Goal: Find specific page/section: Find specific page/section

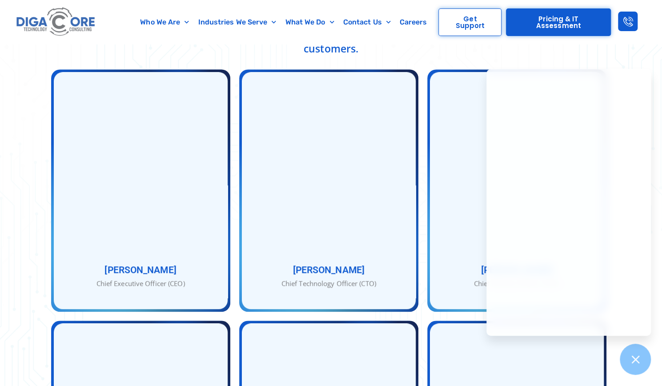
scroll to position [333, 0]
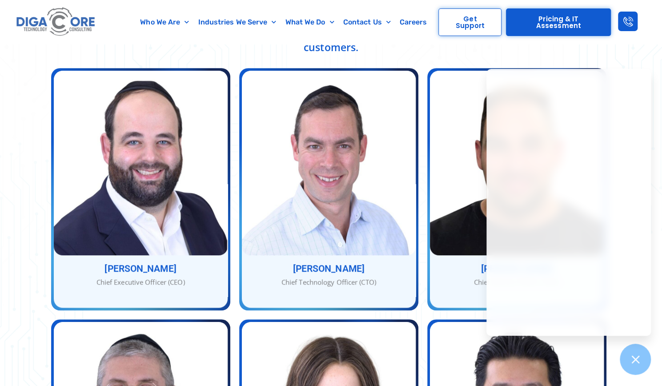
click at [634, 363] on icon at bounding box center [635, 359] width 12 height 12
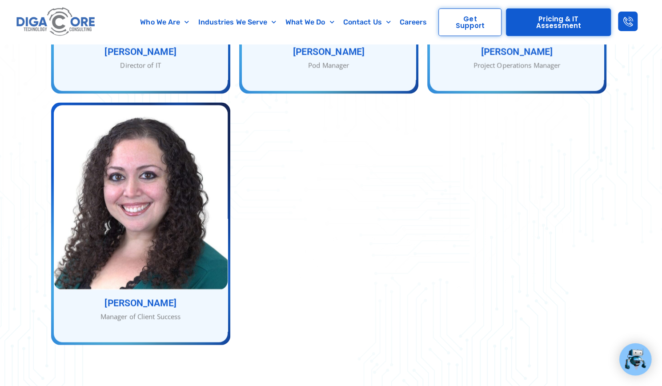
scroll to position [1063, 0]
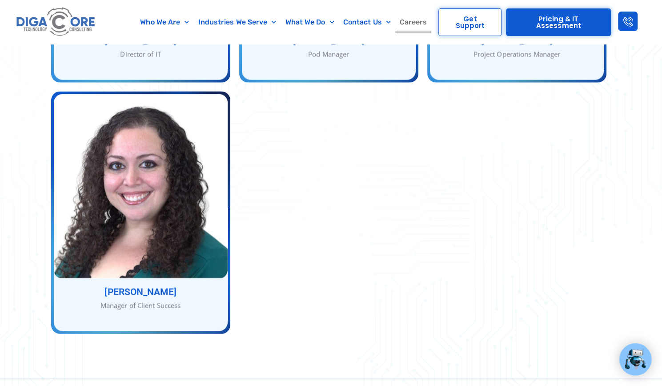
click at [406, 19] on link "Careers" at bounding box center [413, 22] width 36 height 20
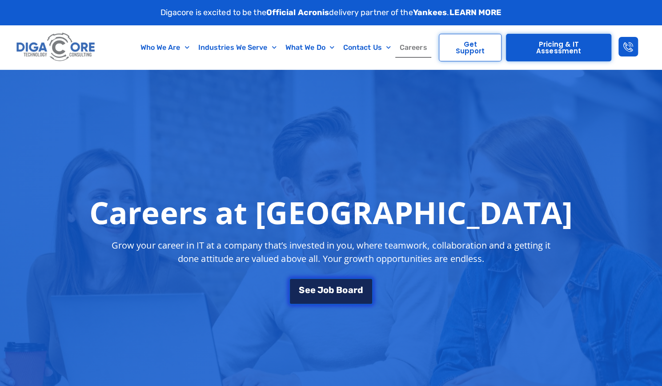
click at [314, 287] on span "e" at bounding box center [312, 289] width 5 height 9
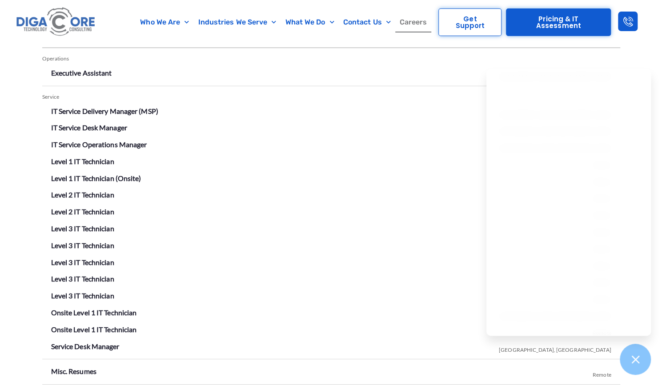
scroll to position [1555, 0]
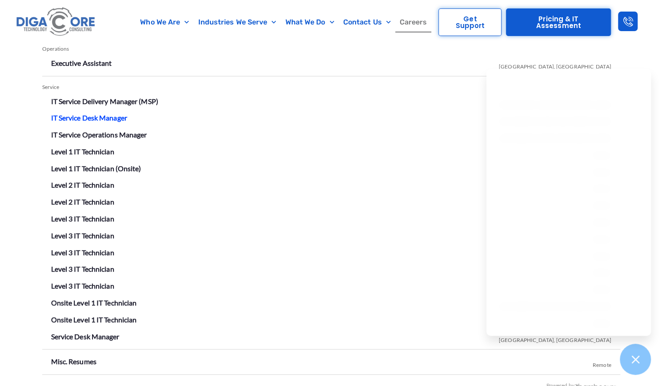
click at [75, 117] on link "IT Service Desk Manager" at bounding box center [89, 117] width 76 height 8
